Goal: Task Accomplishment & Management: Use online tool/utility

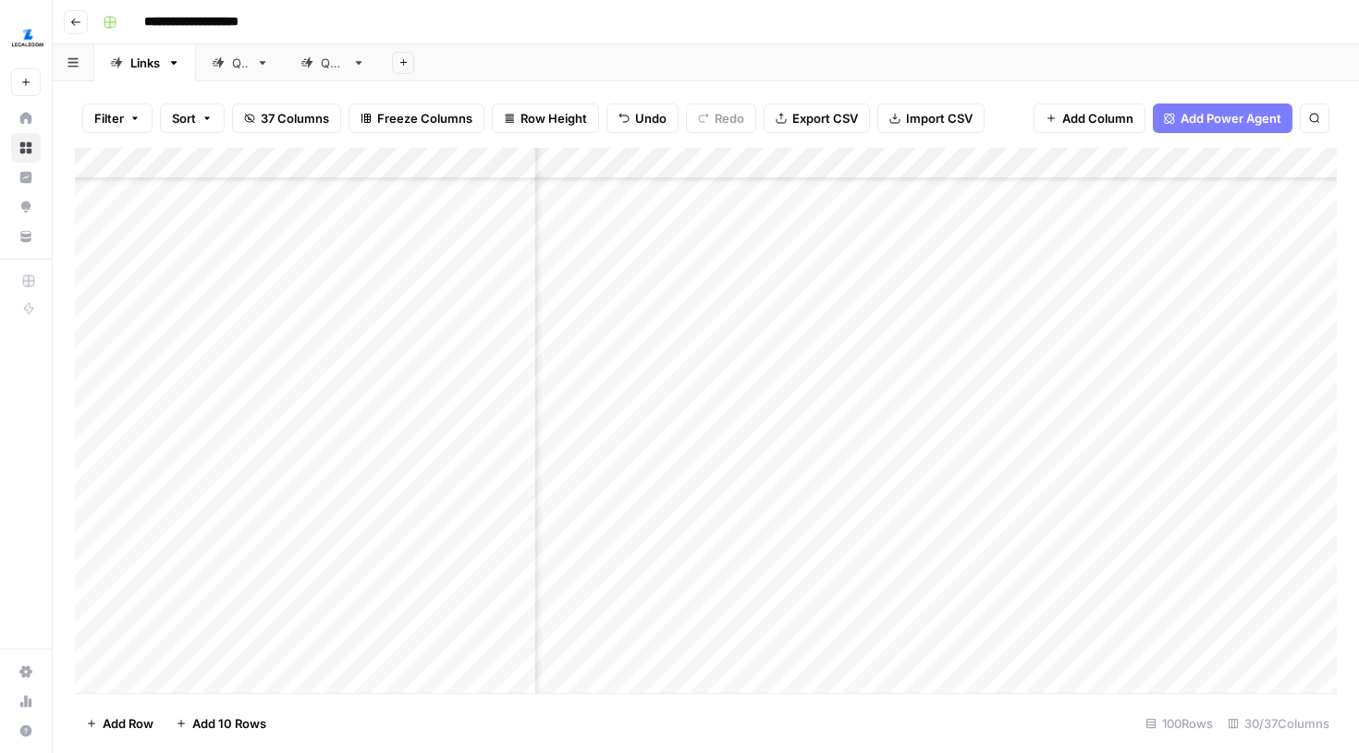
scroll to position [1296, 910]
click at [873, 385] on div "Add Column" at bounding box center [706, 420] width 1262 height 545
click at [865, 436] on div "Add Column" at bounding box center [706, 420] width 1262 height 545
click at [871, 481] on div "Add Column" at bounding box center [706, 420] width 1262 height 545
click at [872, 536] on div "Add Column" at bounding box center [706, 420] width 1262 height 545
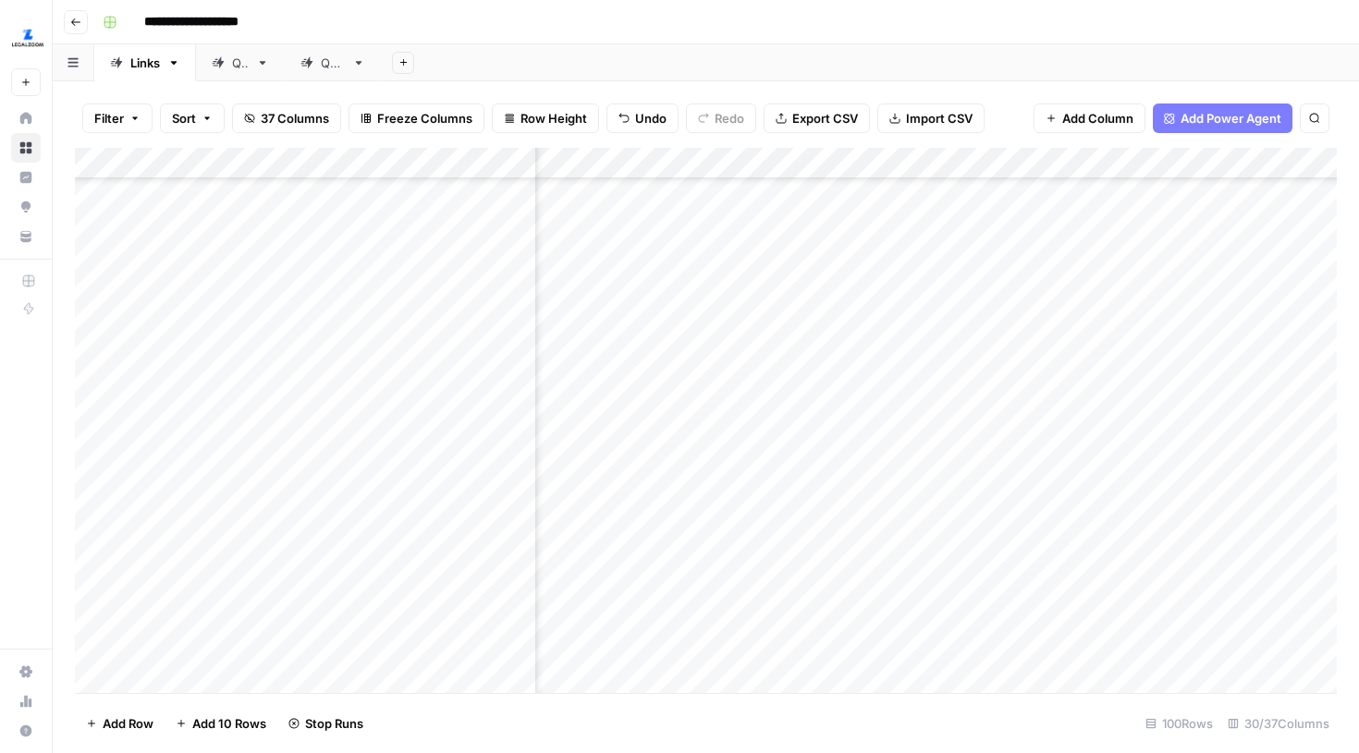
click at [867, 586] on div "Add Column" at bounding box center [706, 420] width 1262 height 545
click at [1230, 424] on div "Add Column" at bounding box center [706, 420] width 1262 height 545
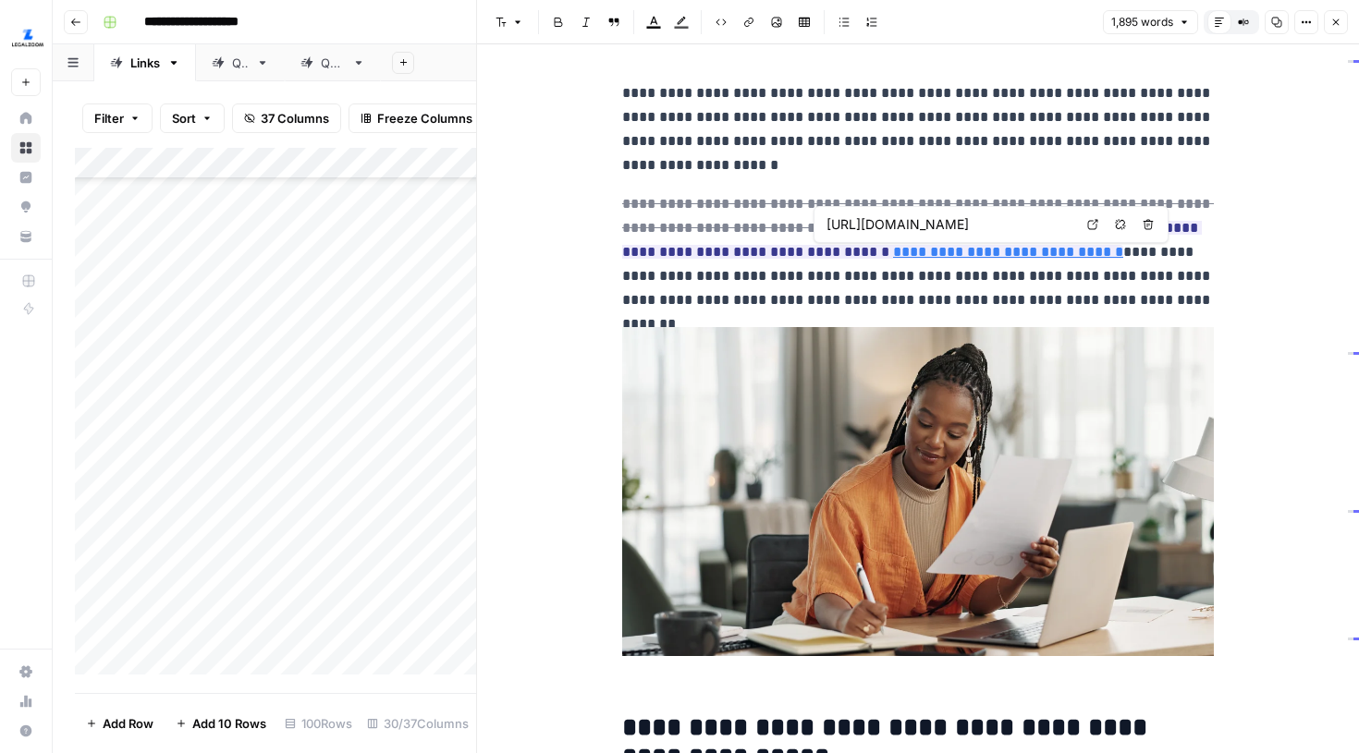
click at [1094, 220] on icon at bounding box center [1093, 225] width 10 height 10
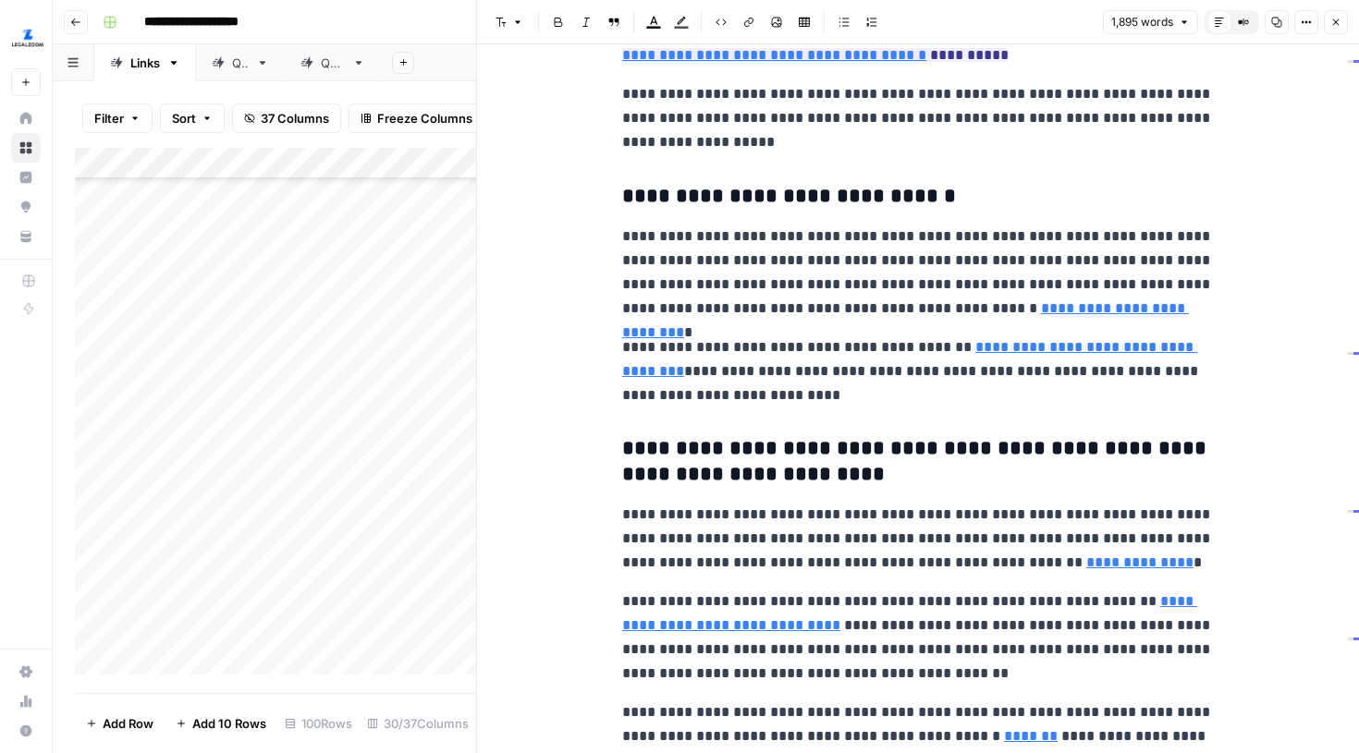
scroll to position [2845, 0]
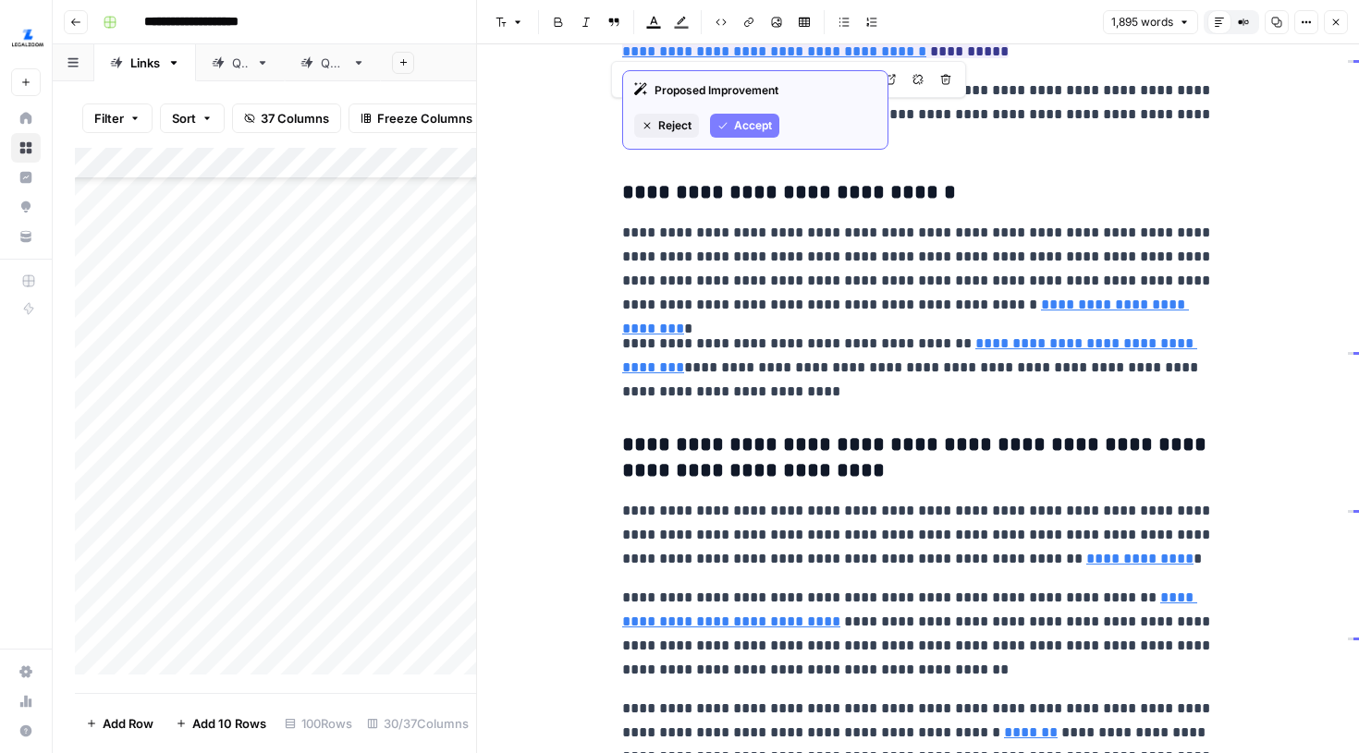
click at [894, 81] on icon at bounding box center [890, 79] width 11 height 11
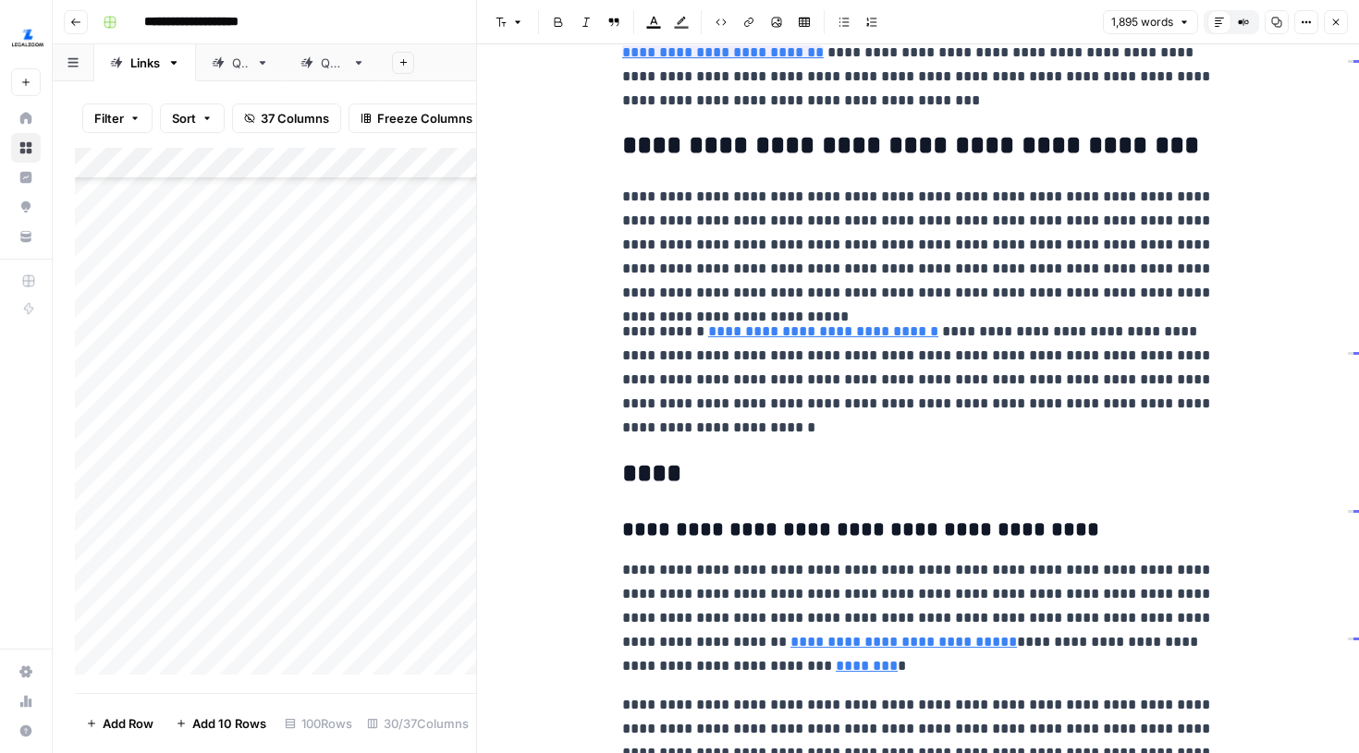
scroll to position [4305, 0]
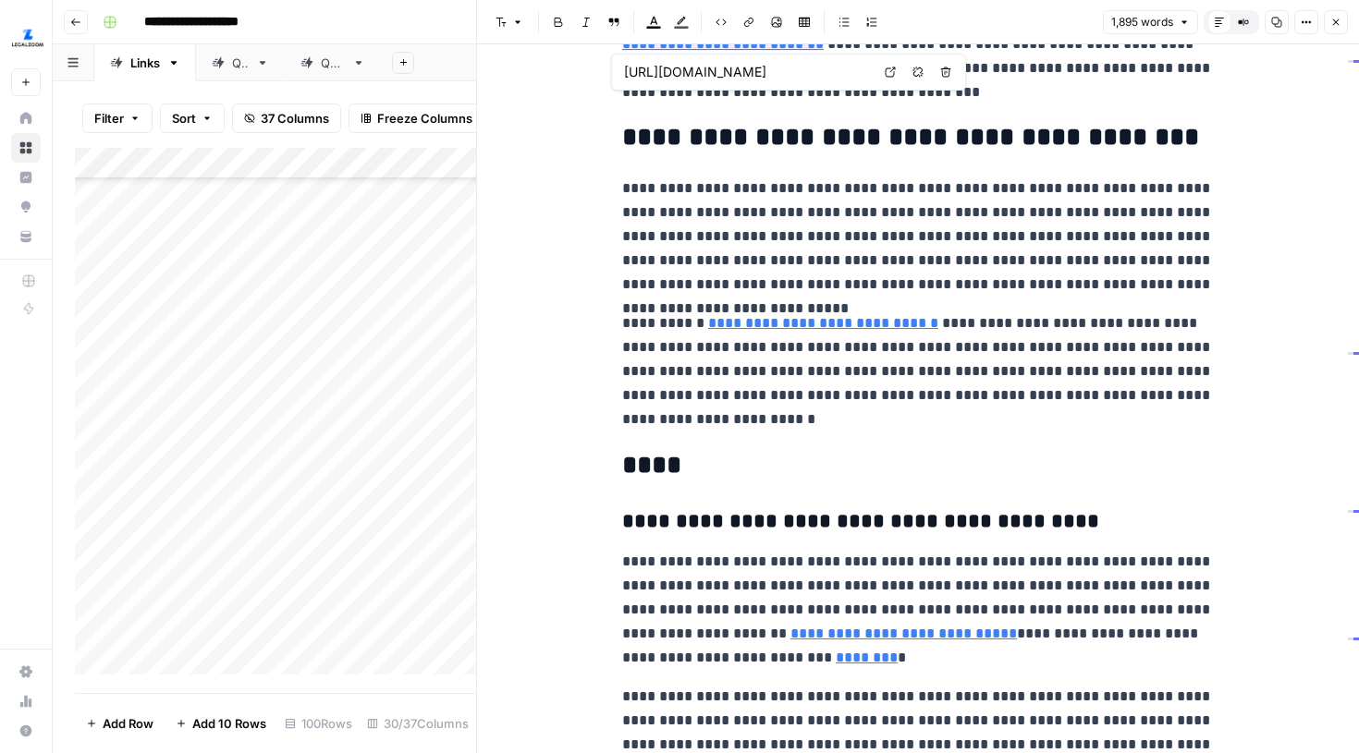
click at [889, 77] on icon at bounding box center [890, 72] width 10 height 10
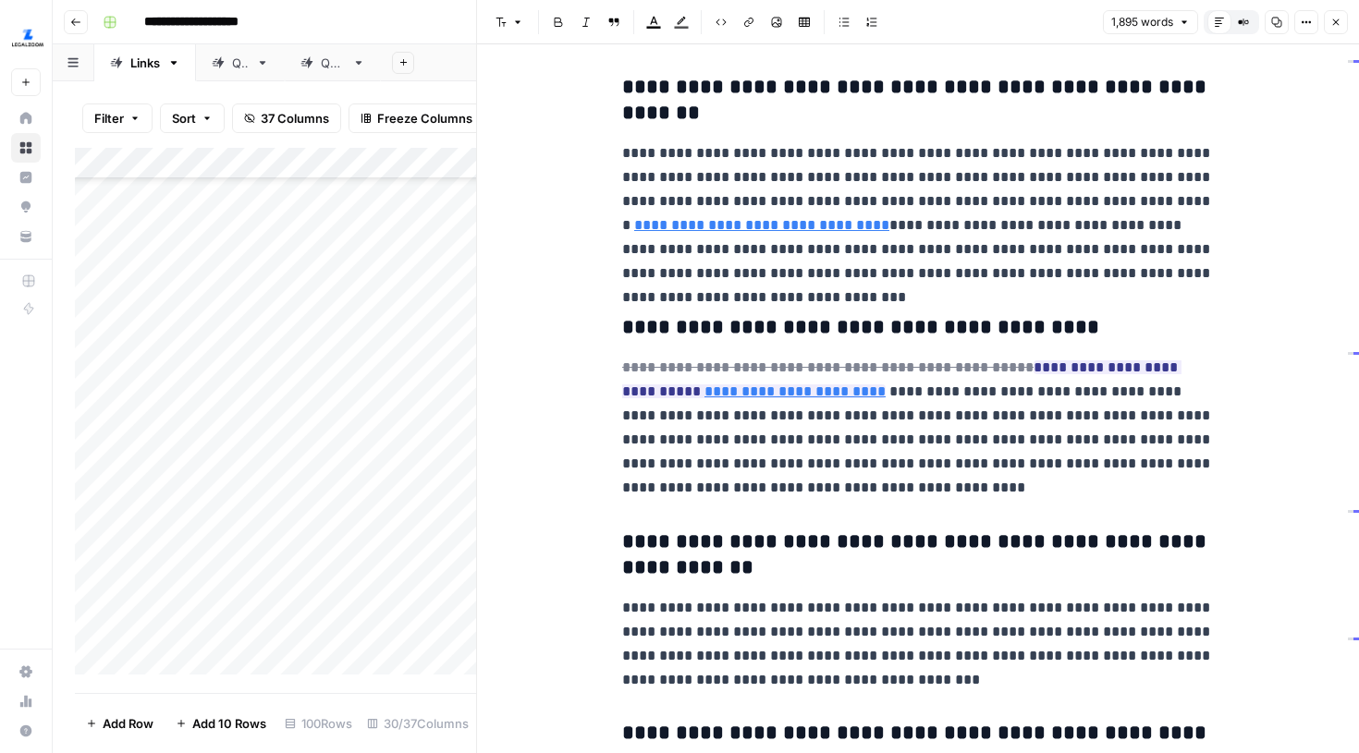
scroll to position [5072, 0]
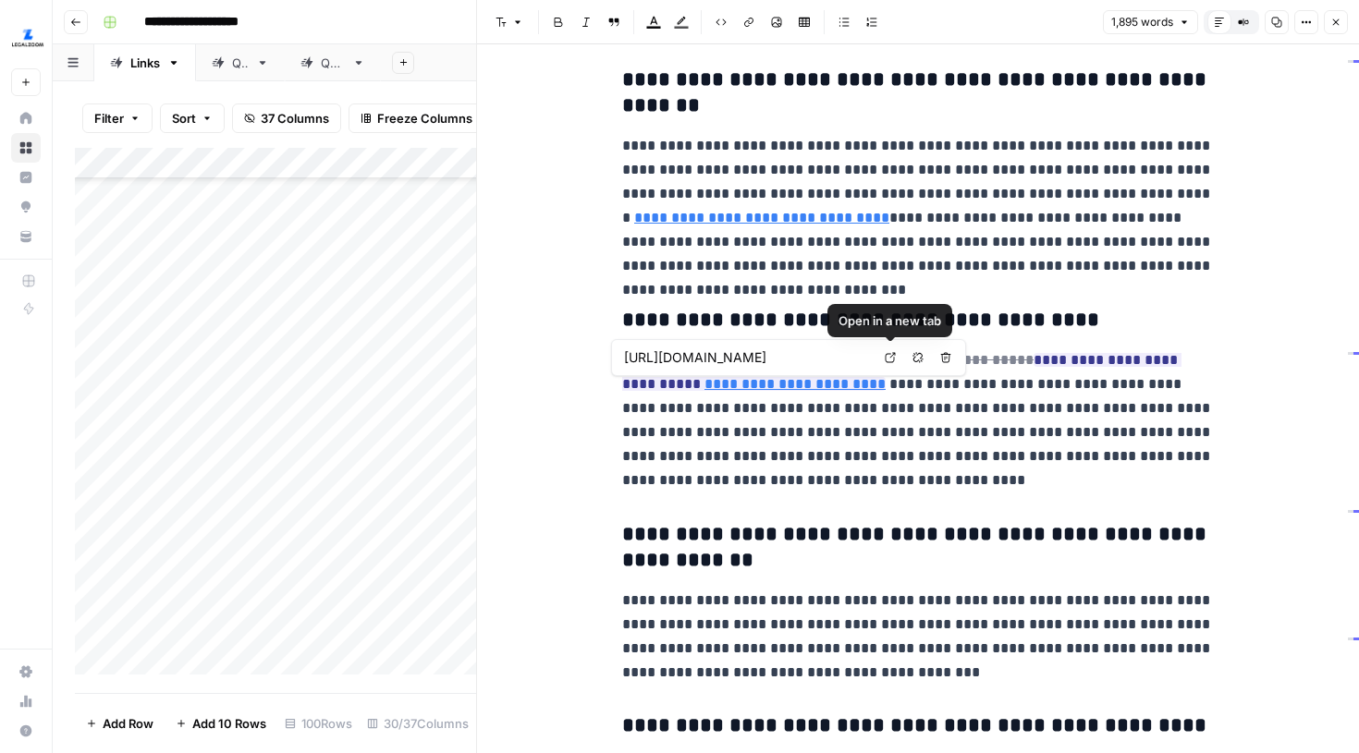
click at [891, 358] on icon at bounding box center [890, 357] width 11 height 11
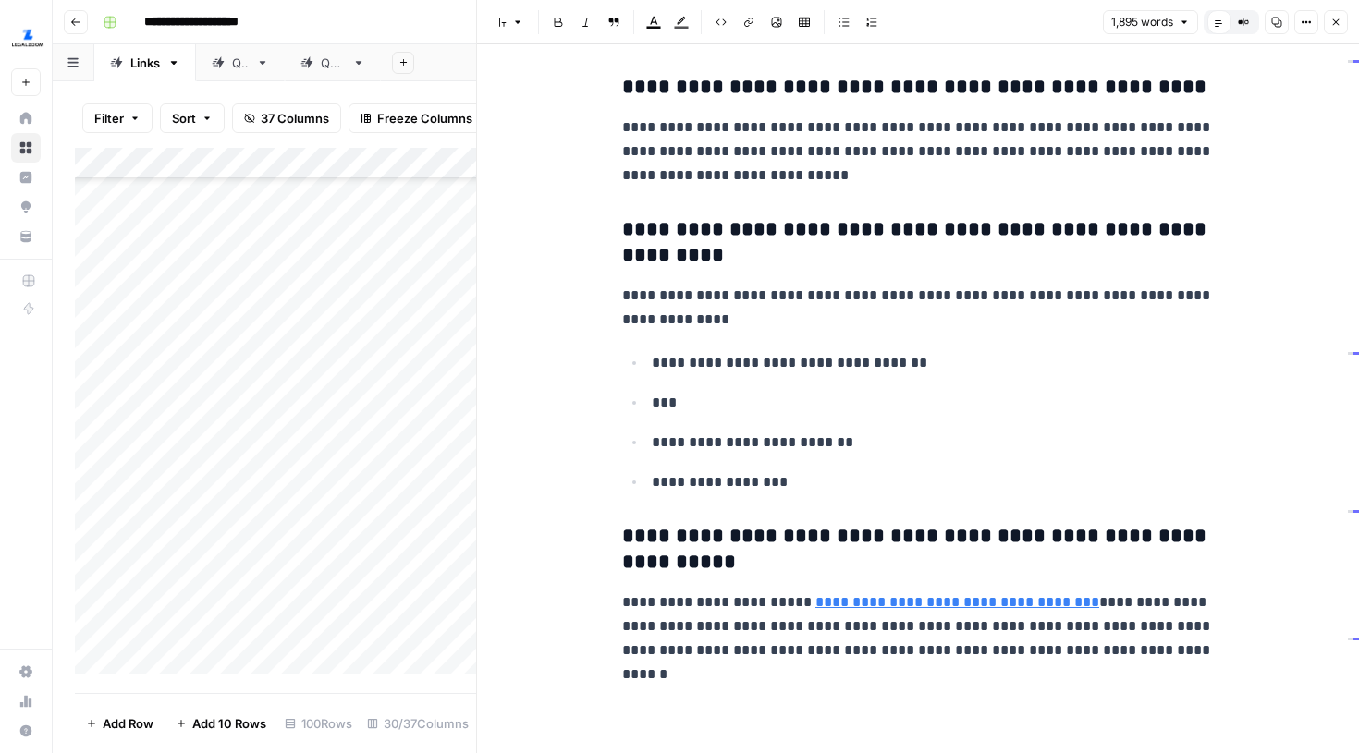
scroll to position [5711, 0]
click at [1330, 30] on button "Close" at bounding box center [1336, 22] width 24 height 24
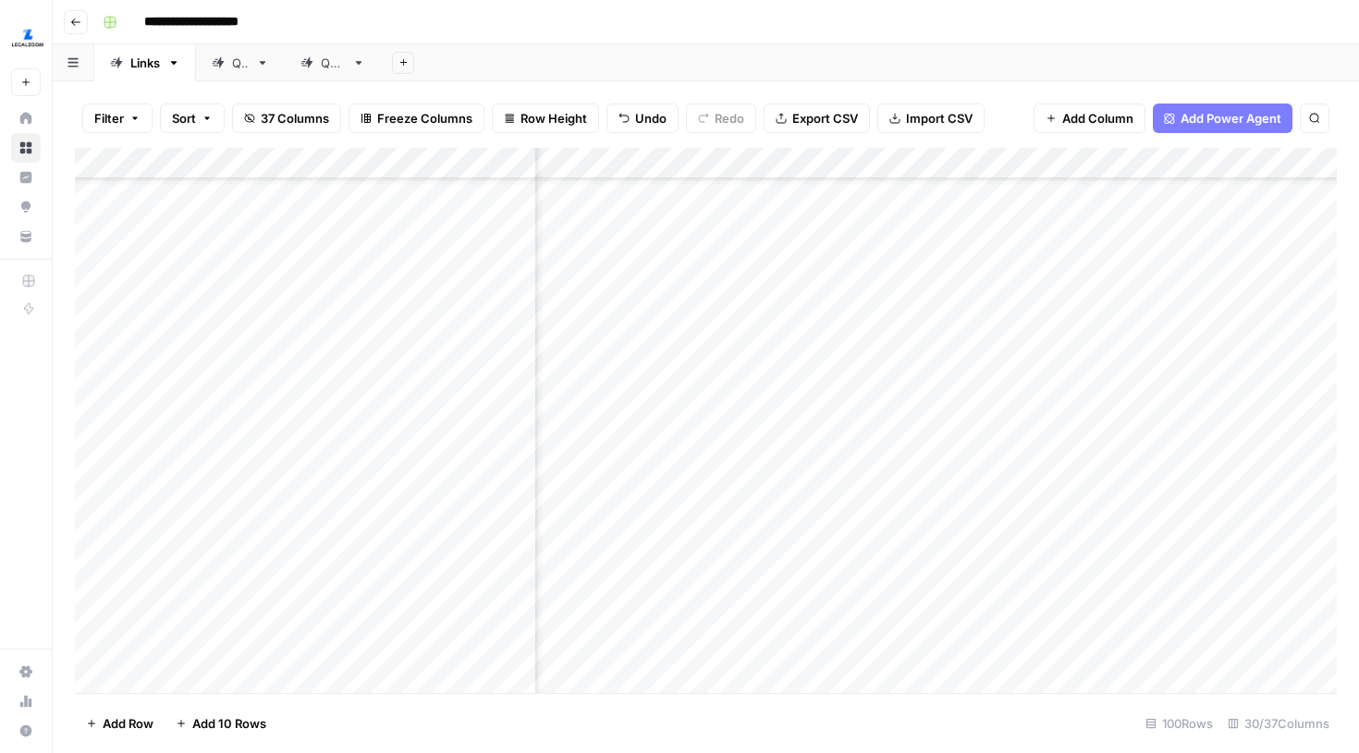
scroll to position [1050, 3596]
click at [1084, 436] on div "Add Column" at bounding box center [706, 420] width 1262 height 545
click at [1041, 504] on div "Add Column" at bounding box center [706, 420] width 1262 height 545
click at [1054, 465] on div "Add Column" at bounding box center [706, 420] width 1262 height 545
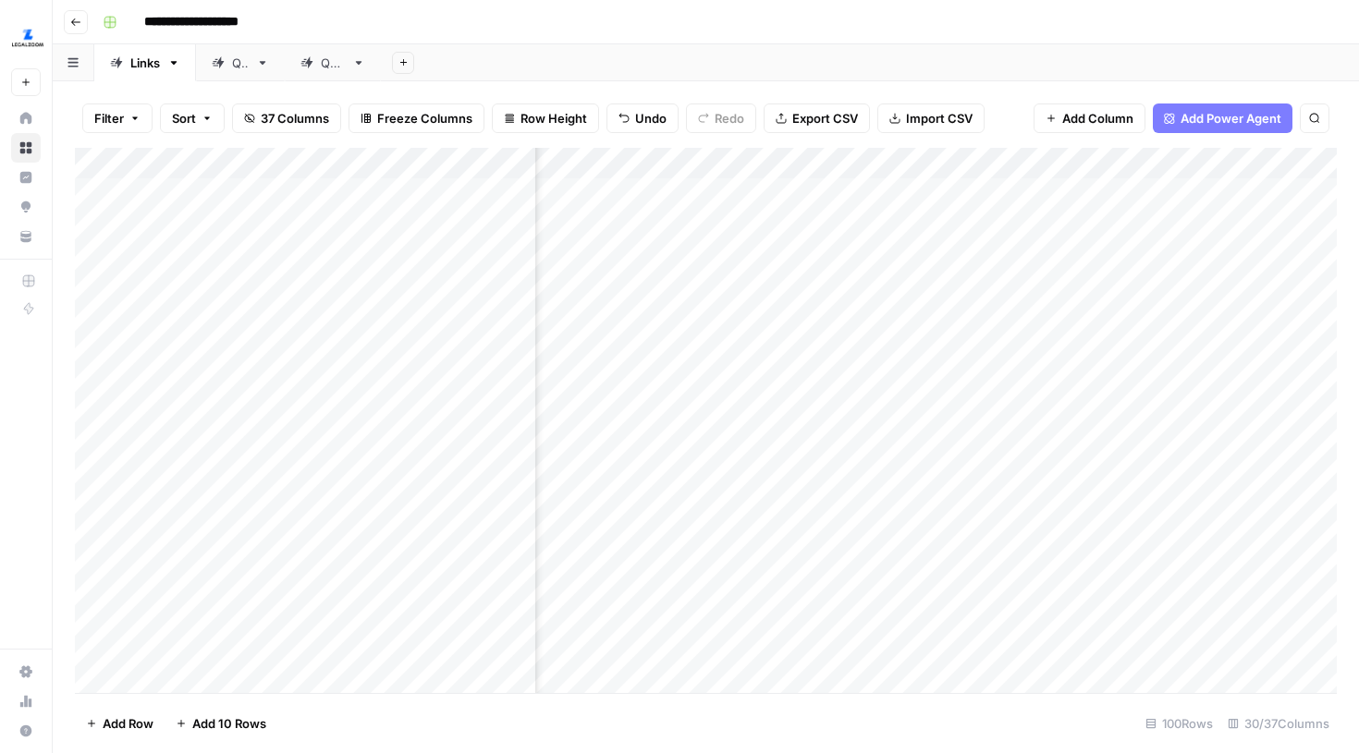
scroll to position [0, 3239]
